Goal: Check status

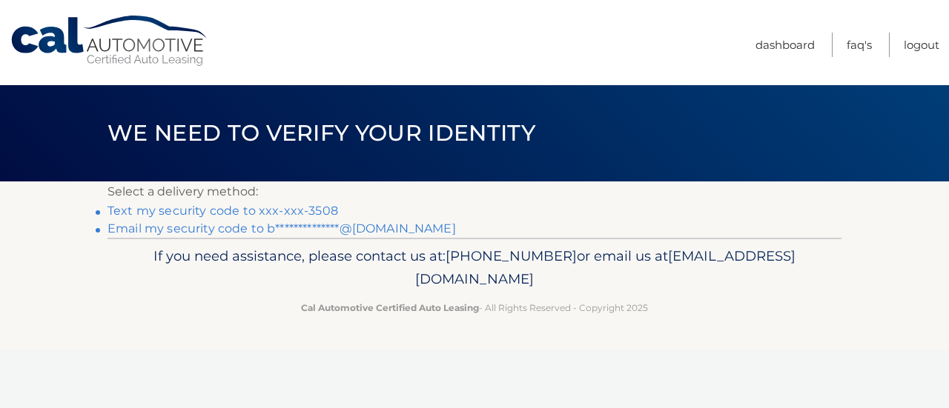
click at [402, 230] on link "**********" at bounding box center [281, 229] width 348 height 14
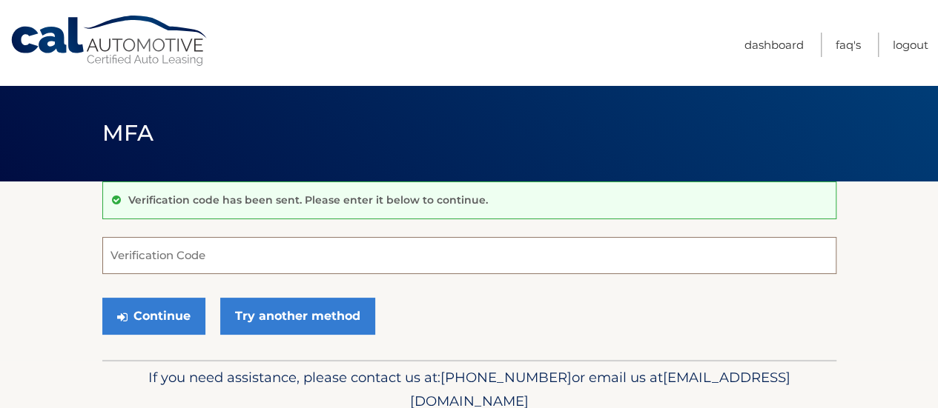
click at [328, 262] on input "Verification Code" at bounding box center [469, 255] width 734 height 37
paste input "844013"
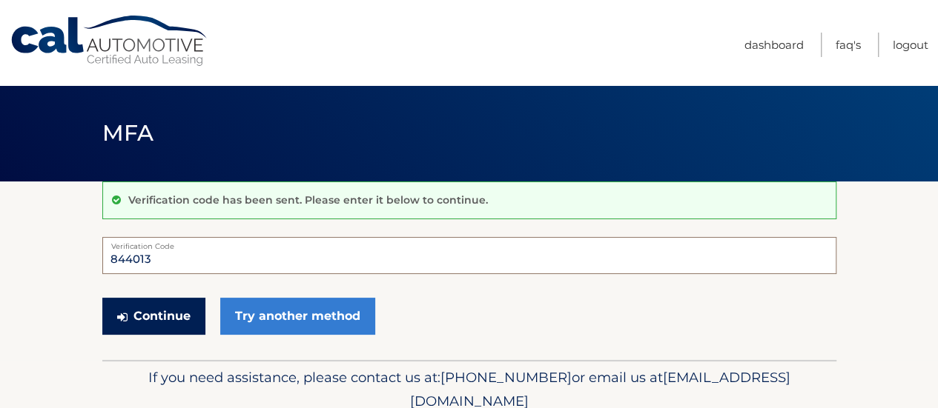
type input "844013"
click at [113, 322] on button "Continue" at bounding box center [153, 316] width 103 height 37
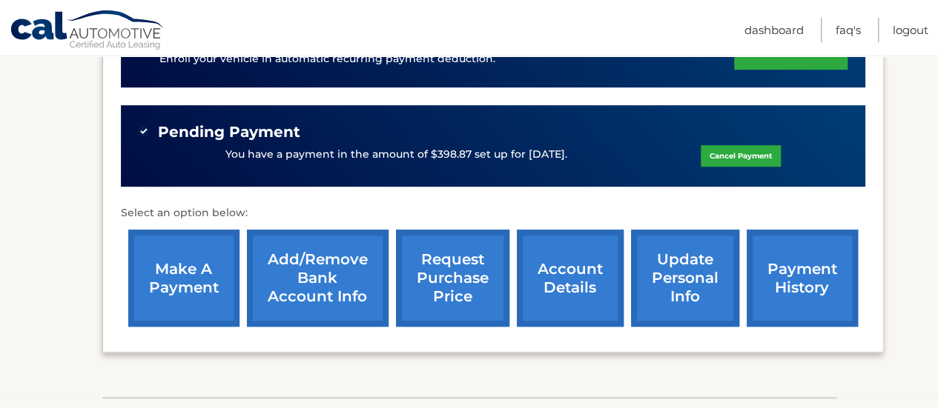
scroll to position [437, 0]
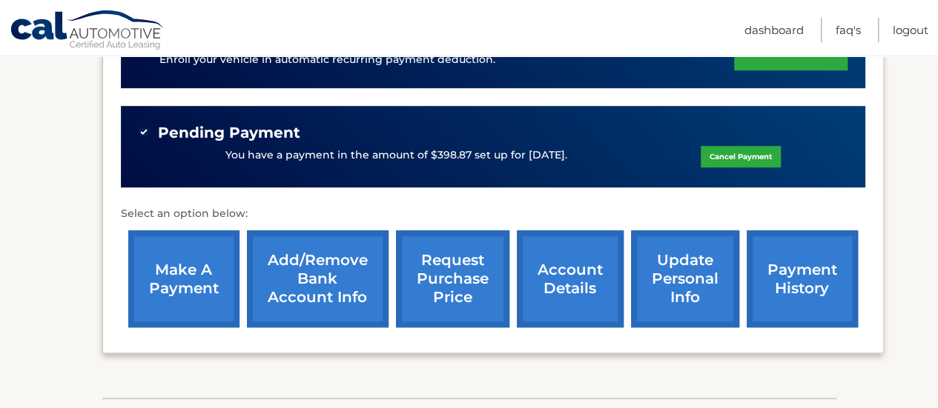
click at [396, 147] on p "You have a payment in the amount of $398.87 set up for [DATE]." at bounding box center [396, 155] width 342 height 16
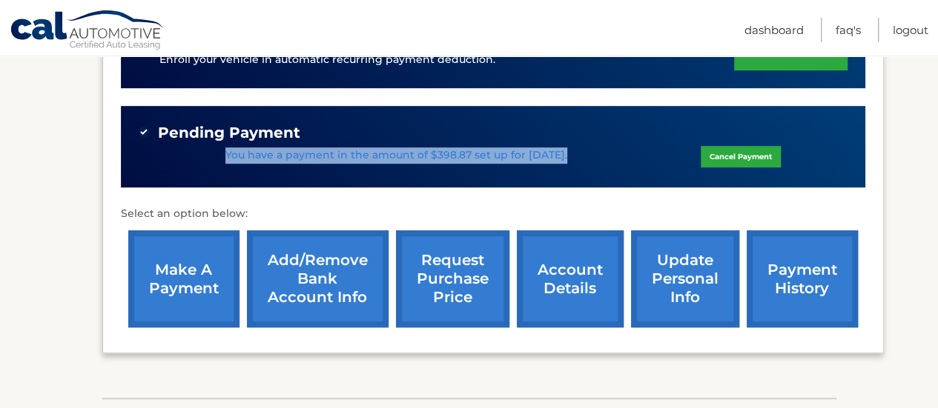
click at [396, 147] on p "You have a payment in the amount of $398.87 set up for [DATE]." at bounding box center [396, 155] width 342 height 16
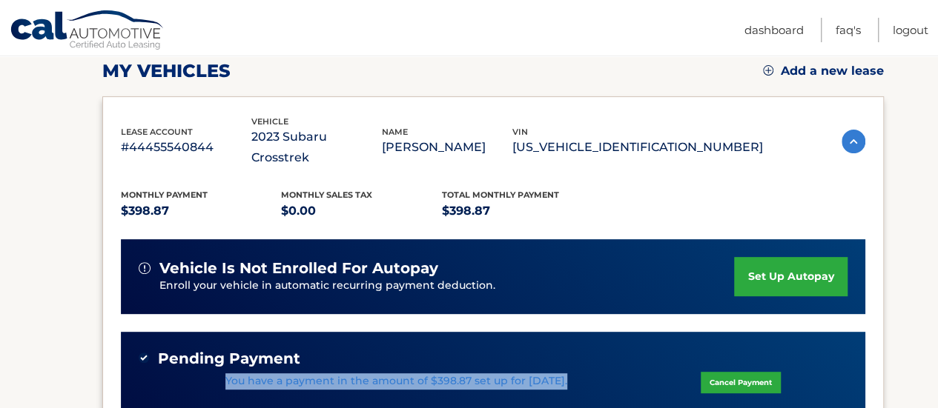
scroll to position [208, 0]
